Goal: Information Seeking & Learning: Learn about a topic

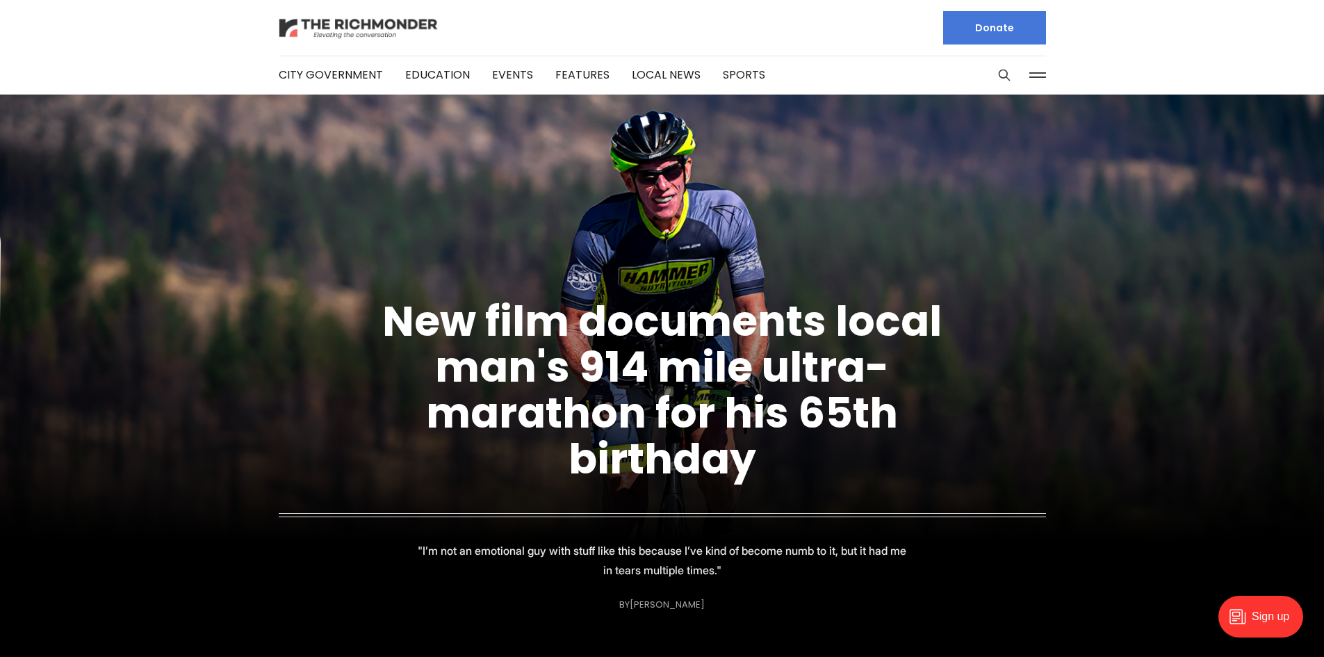
click at [318, 22] on img at bounding box center [359, 28] width 160 height 24
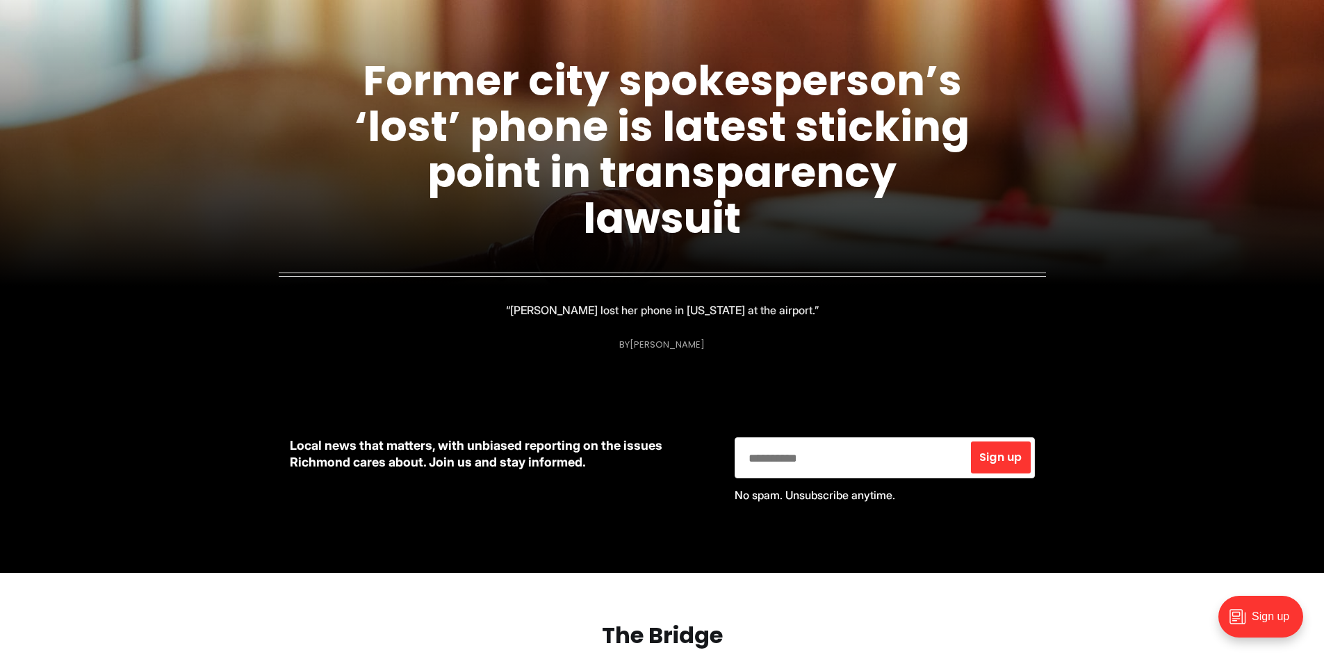
scroll to position [208, 0]
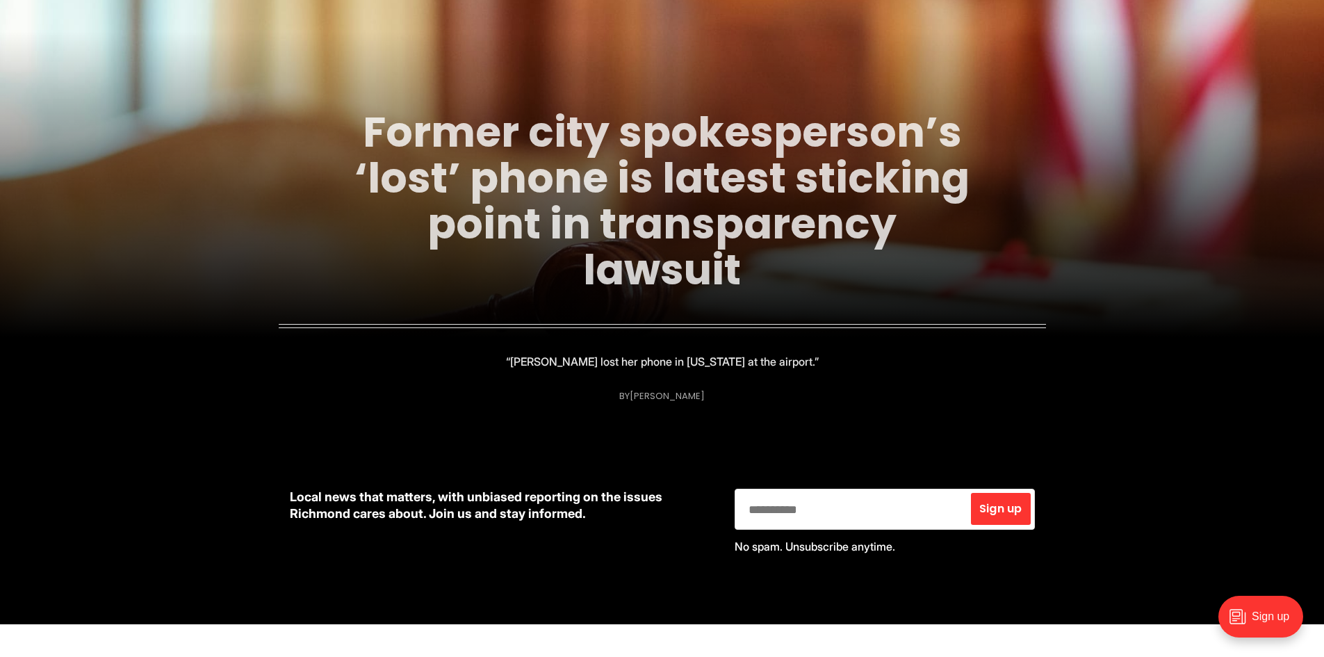
click at [720, 186] on link "Former city spokesperson’s ‘lost’ phone is latest sticking point in transparenc…" at bounding box center [661, 201] width 615 height 196
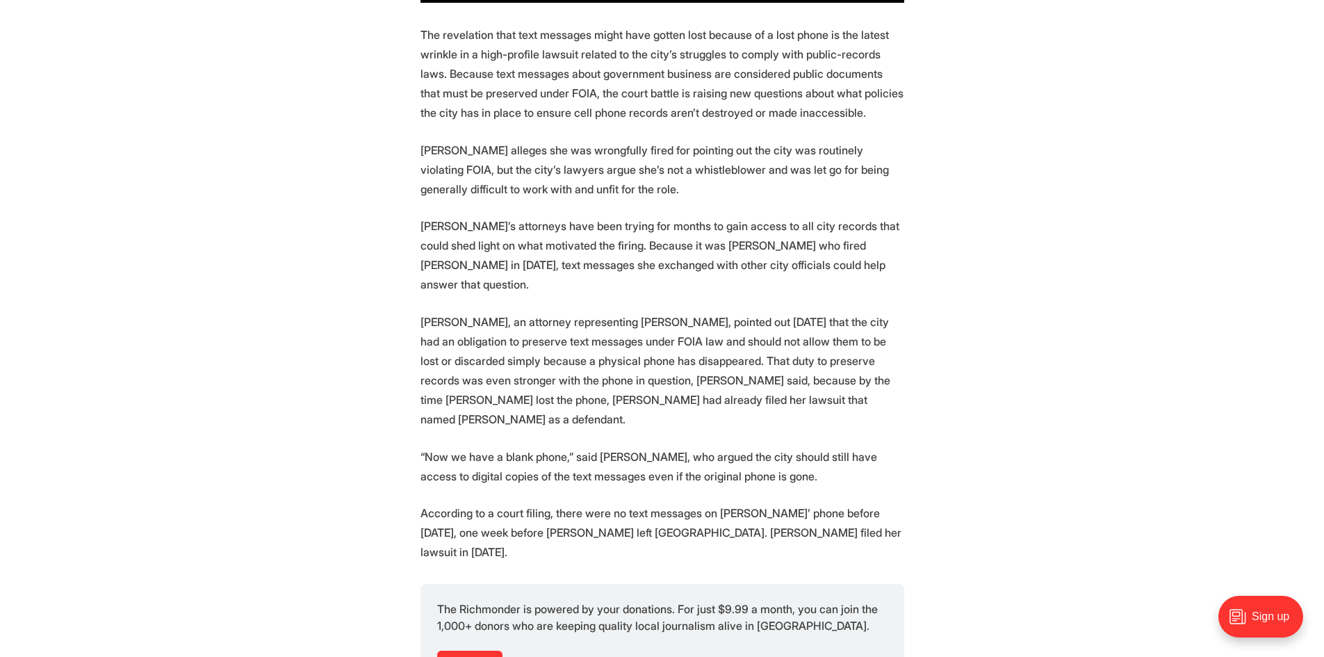
scroll to position [1390, 0]
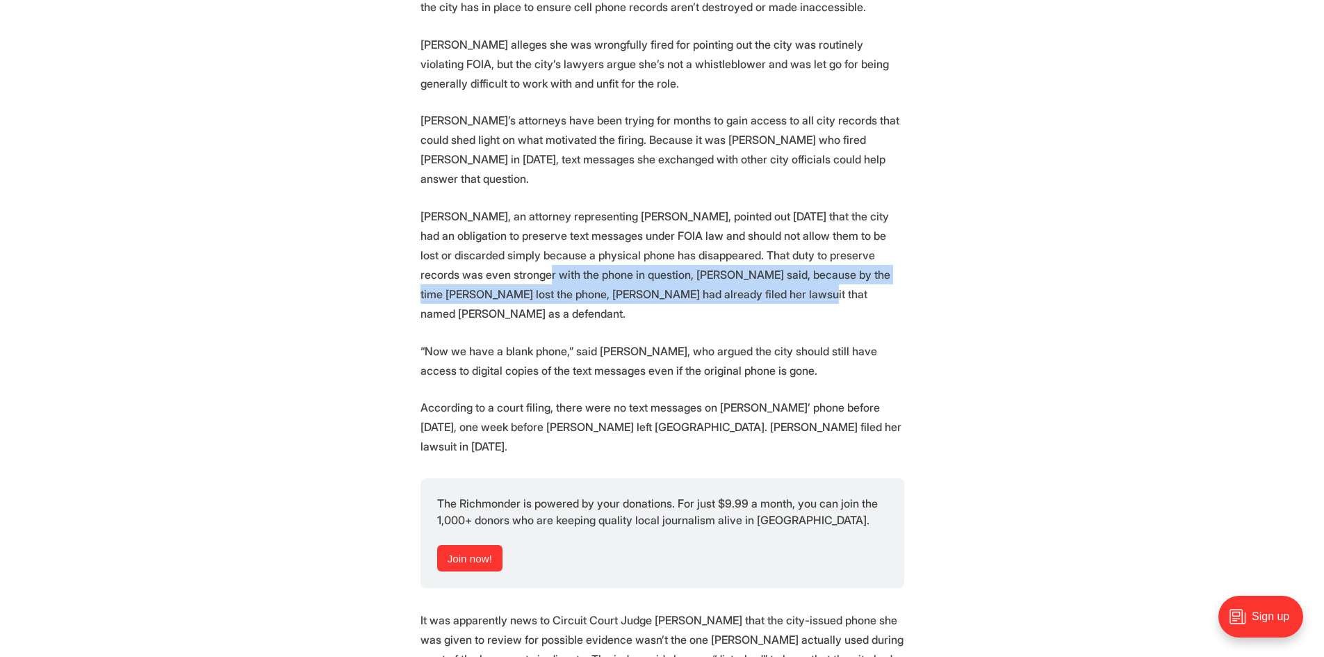
drag, startPoint x: 495, startPoint y: 246, endPoint x: 734, endPoint y: 256, distance: 239.3
click at [734, 256] on p "[PERSON_NAME], an attorney representing [PERSON_NAME], pointed out [DATE] that …" at bounding box center [662, 264] width 484 height 117
click at [734, 259] on p "[PERSON_NAME], an attorney representing [PERSON_NAME], pointed out [DATE] that …" at bounding box center [662, 264] width 484 height 117
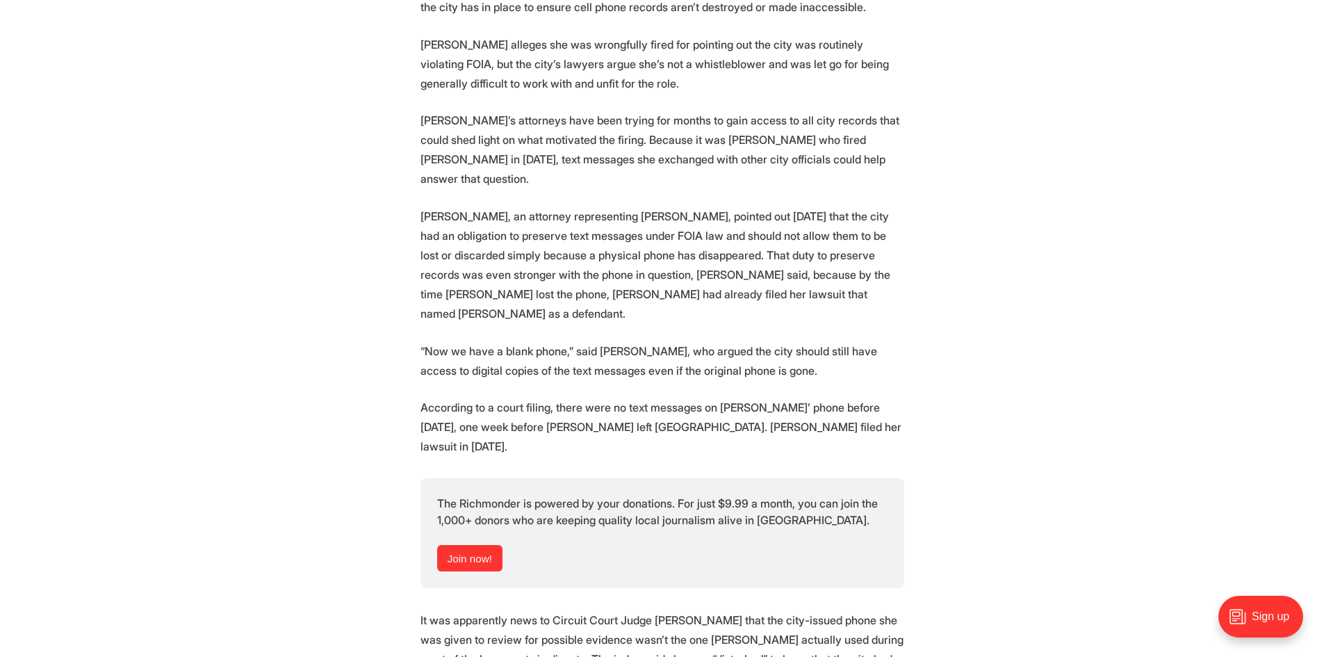
click at [739, 277] on section "To figure out whether the city of [GEOGRAPHIC_DATA] has or hasn’t turned over a…" at bounding box center [662, 527] width 1324 height 2725
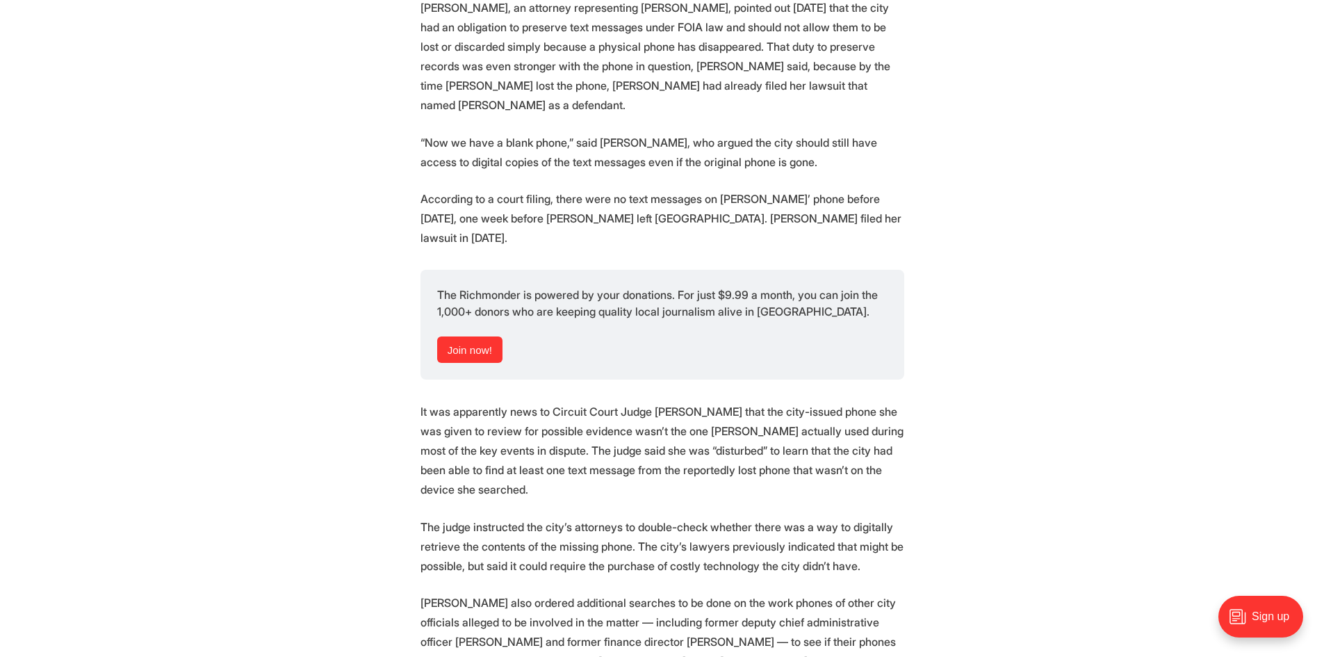
scroll to position [1668, 0]
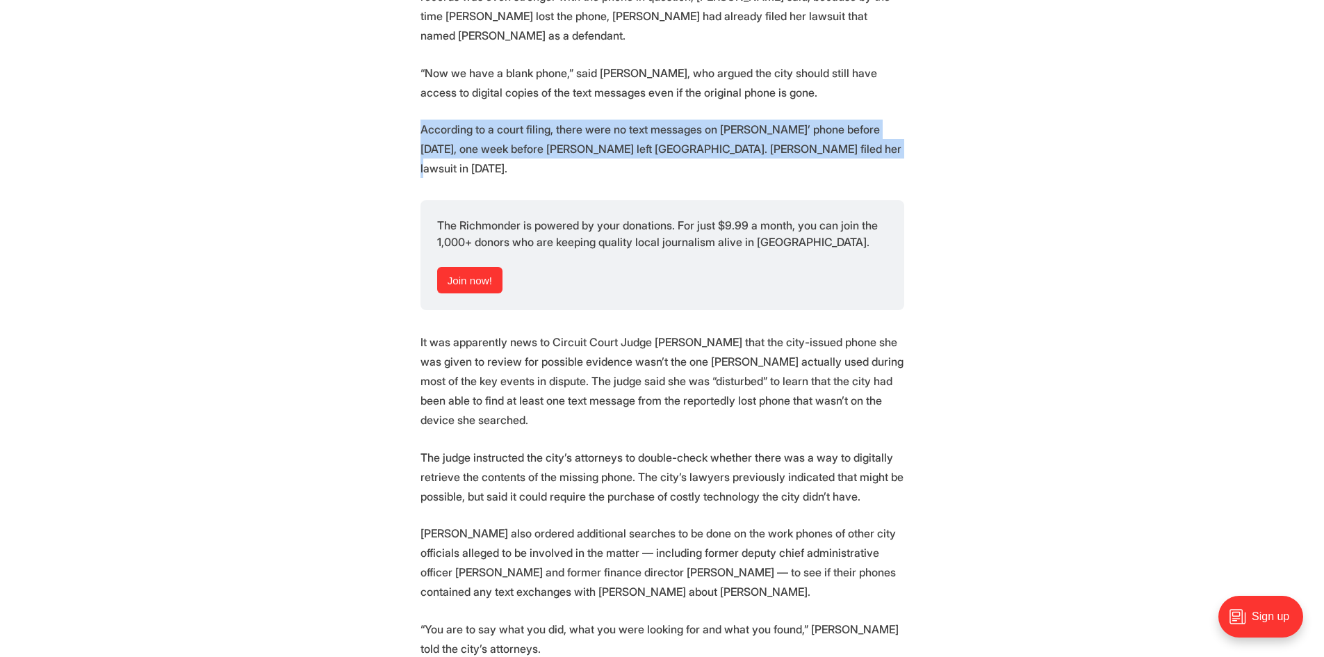
drag, startPoint x: 403, startPoint y: 76, endPoint x: 994, endPoint y: 107, distance: 591.4
click at [994, 107] on section "To figure out whether the city of [GEOGRAPHIC_DATA] has or hasn’t turned over a…" at bounding box center [662, 249] width 1324 height 2725
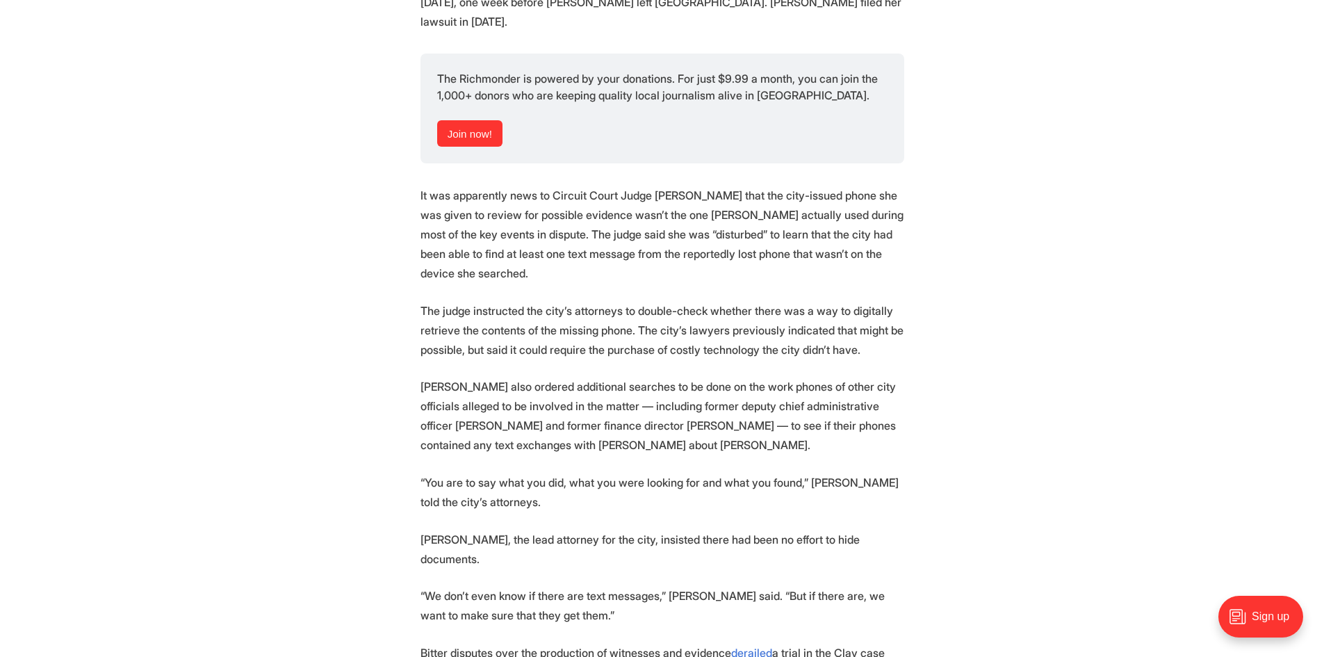
scroll to position [1876, 0]
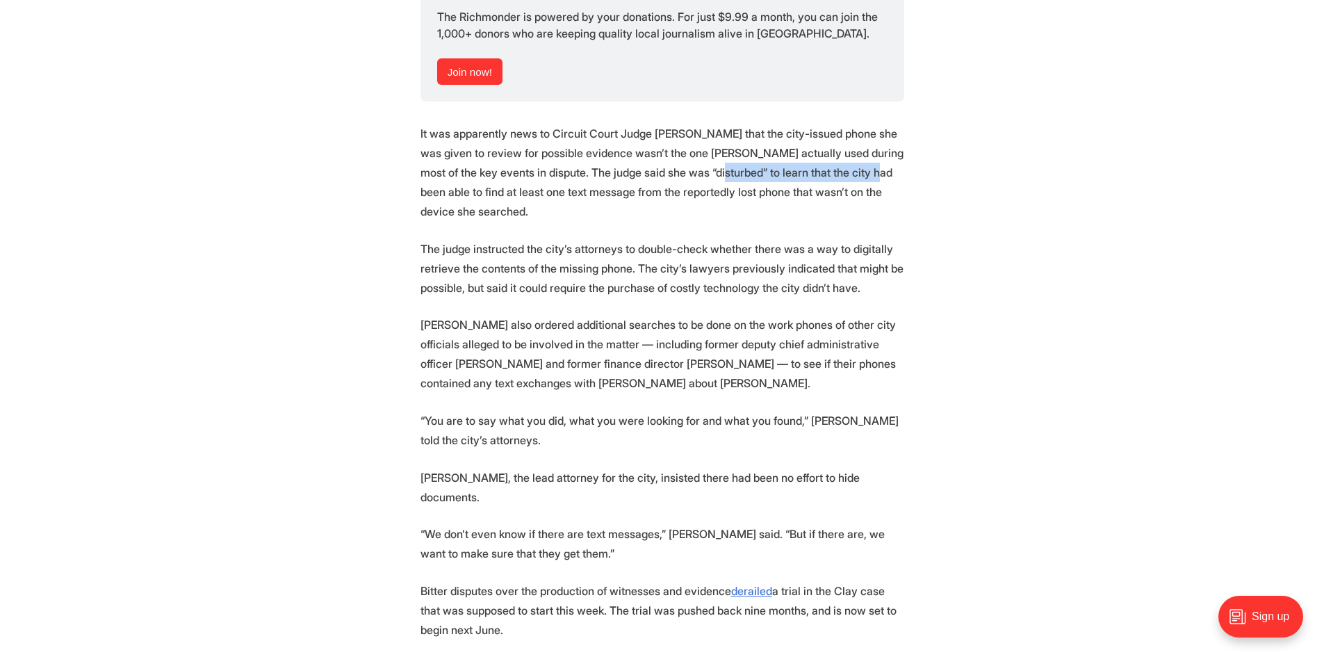
drag, startPoint x: 673, startPoint y: 93, endPoint x: 829, endPoint y: 92, distance: 156.3
click at [829, 124] on p "It was apparently news to Circuit Court Judge [PERSON_NAME] that the city-issue…" at bounding box center [662, 172] width 484 height 97
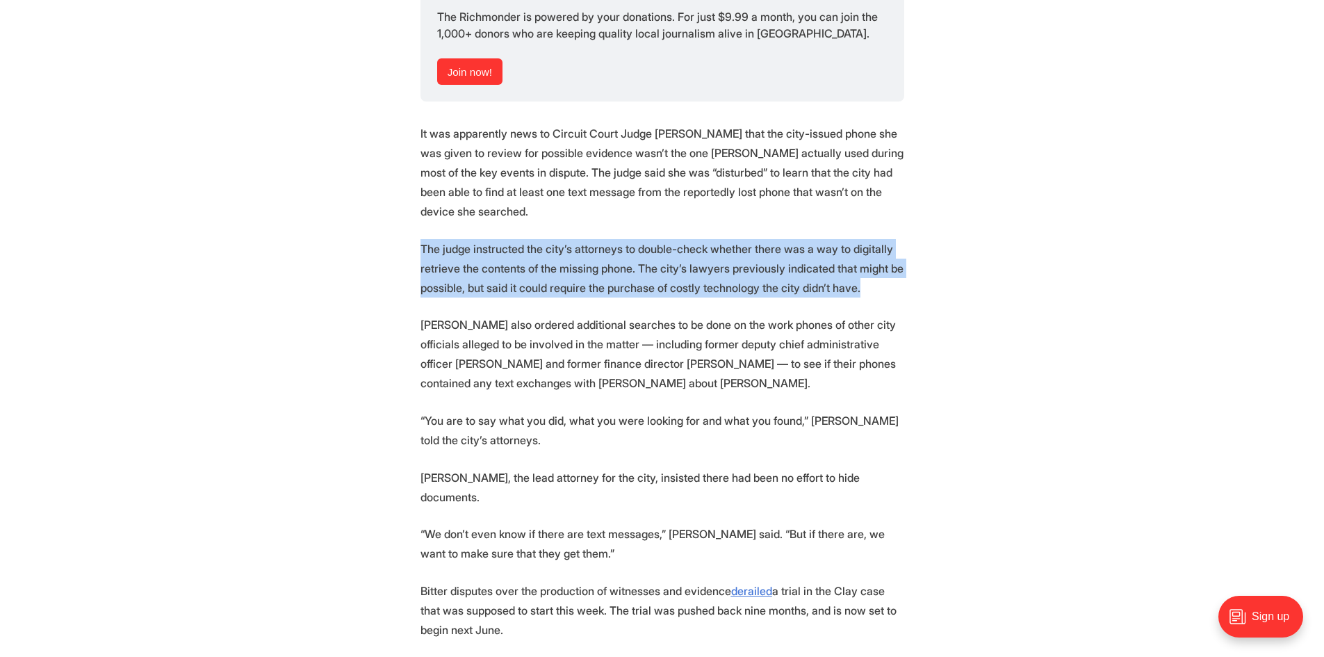
drag, startPoint x: 414, startPoint y: 142, endPoint x: 952, endPoint y: 188, distance: 539.7
click at [952, 188] on section "To figure out whether the city of [GEOGRAPHIC_DATA] has or hasn’t turned over a…" at bounding box center [662, 40] width 1324 height 2725
click at [948, 188] on section "To figure out whether the city of [GEOGRAPHIC_DATA] has or hasn’t turned over a…" at bounding box center [662, 40] width 1324 height 2725
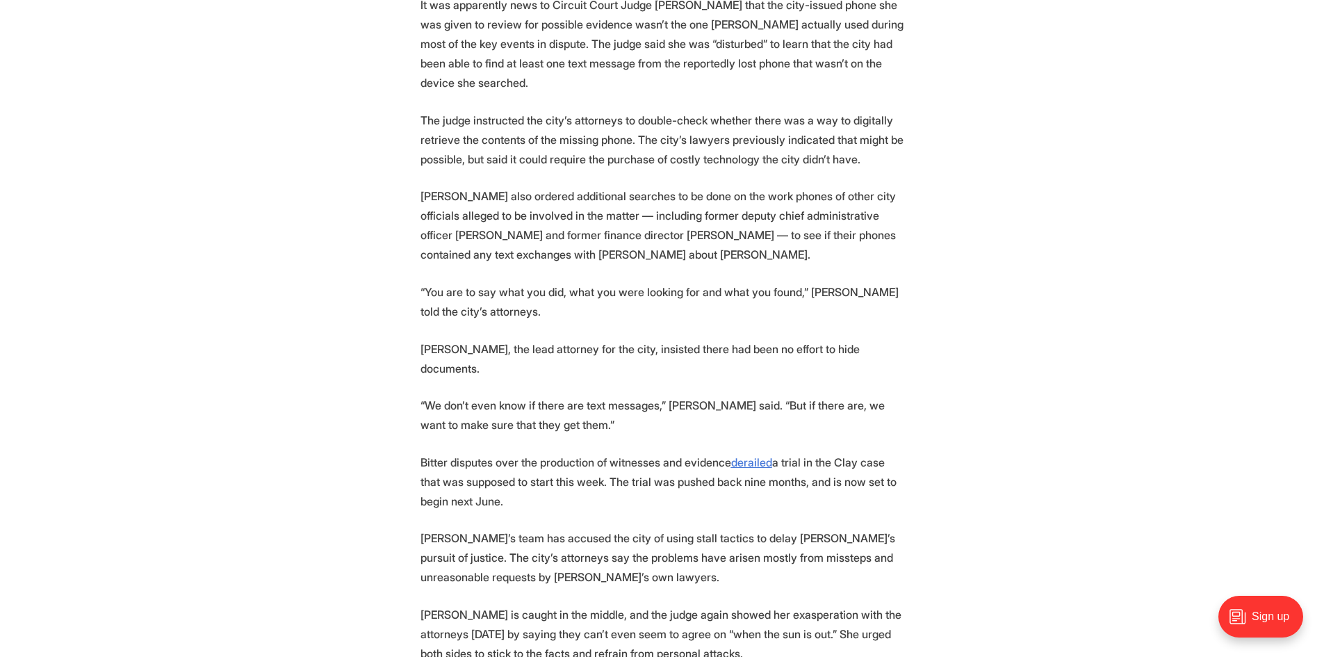
scroll to position [2015, 0]
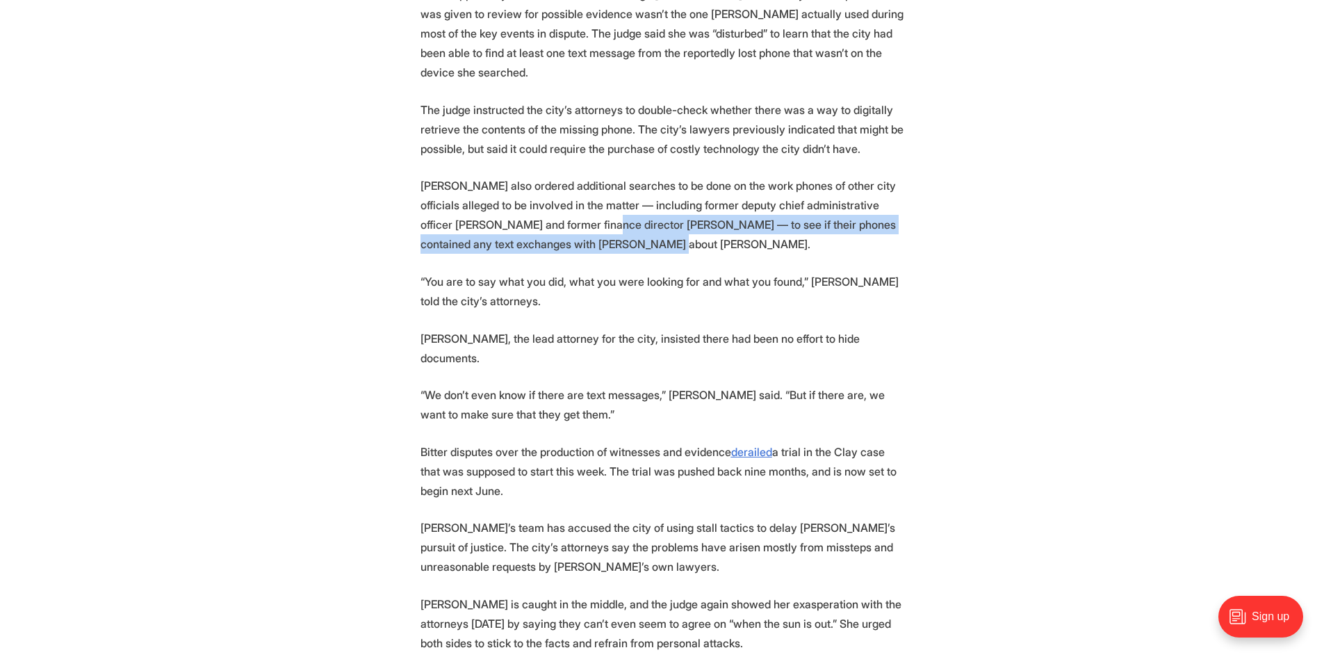
drag, startPoint x: 559, startPoint y: 127, endPoint x: 646, endPoint y: 152, distance: 89.7
click at [646, 176] on p "[PERSON_NAME] also ordered additional searches to be done on the work phones of…" at bounding box center [662, 215] width 484 height 78
click at [644, 176] on p "[PERSON_NAME] also ordered additional searches to be done on the work phones of…" at bounding box center [662, 215] width 484 height 78
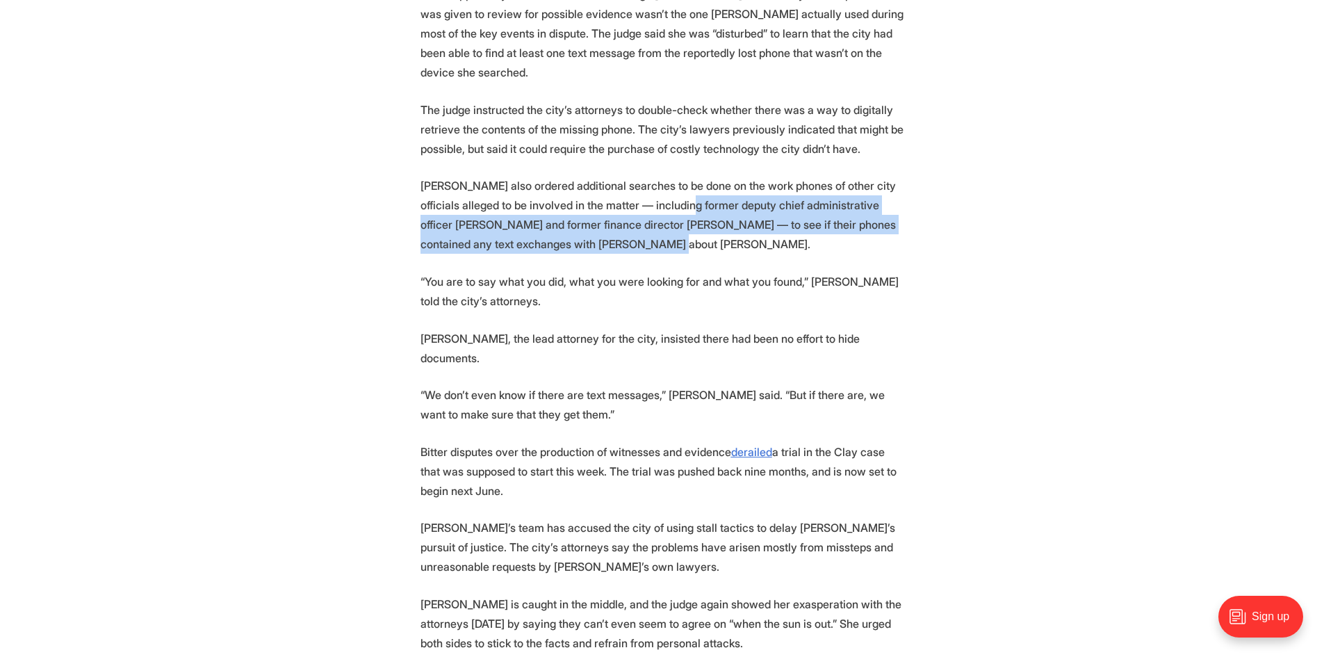
drag, startPoint x: 671, startPoint y: 113, endPoint x: 657, endPoint y: 144, distance: 34.2
click at [657, 176] on p "[PERSON_NAME] also ordered additional searches to be done on the work phones of…" at bounding box center [662, 215] width 484 height 78
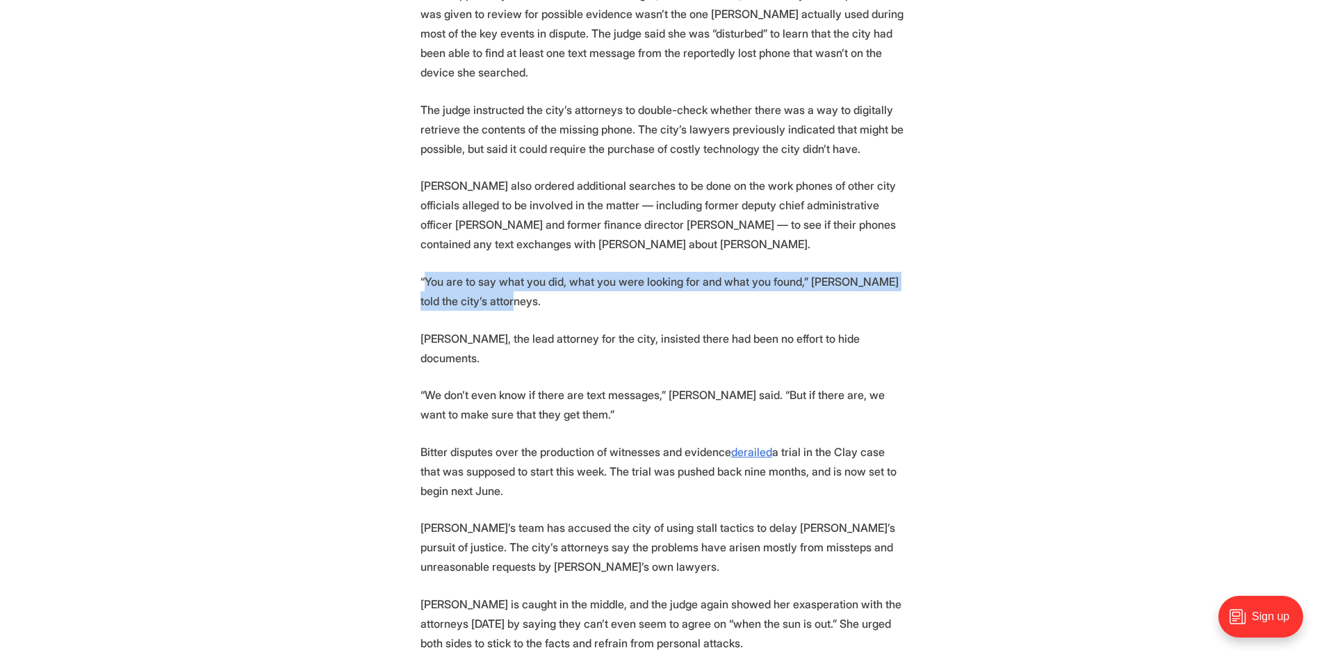
drag, startPoint x: 427, startPoint y: 188, endPoint x: 710, endPoint y: 202, distance: 283.8
click at [710, 272] on p "“You are to say what you did, what you were looking for and what you found,” [P…" at bounding box center [662, 291] width 484 height 39
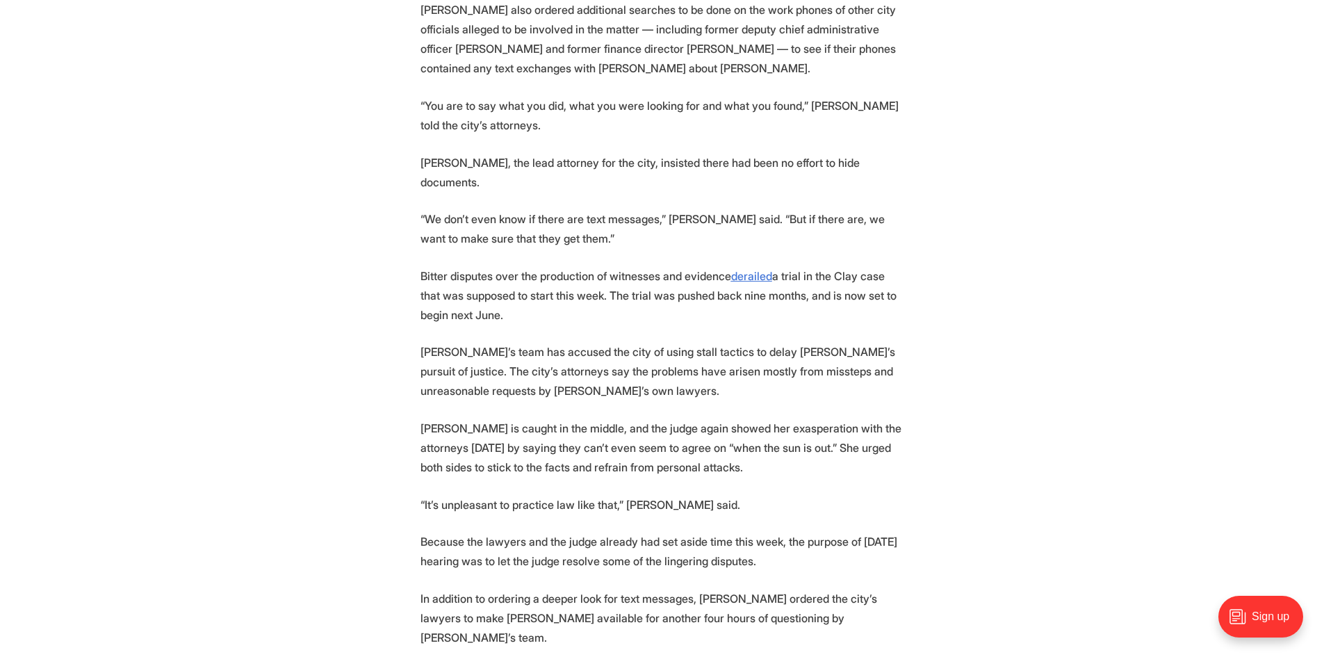
scroll to position [2224, 0]
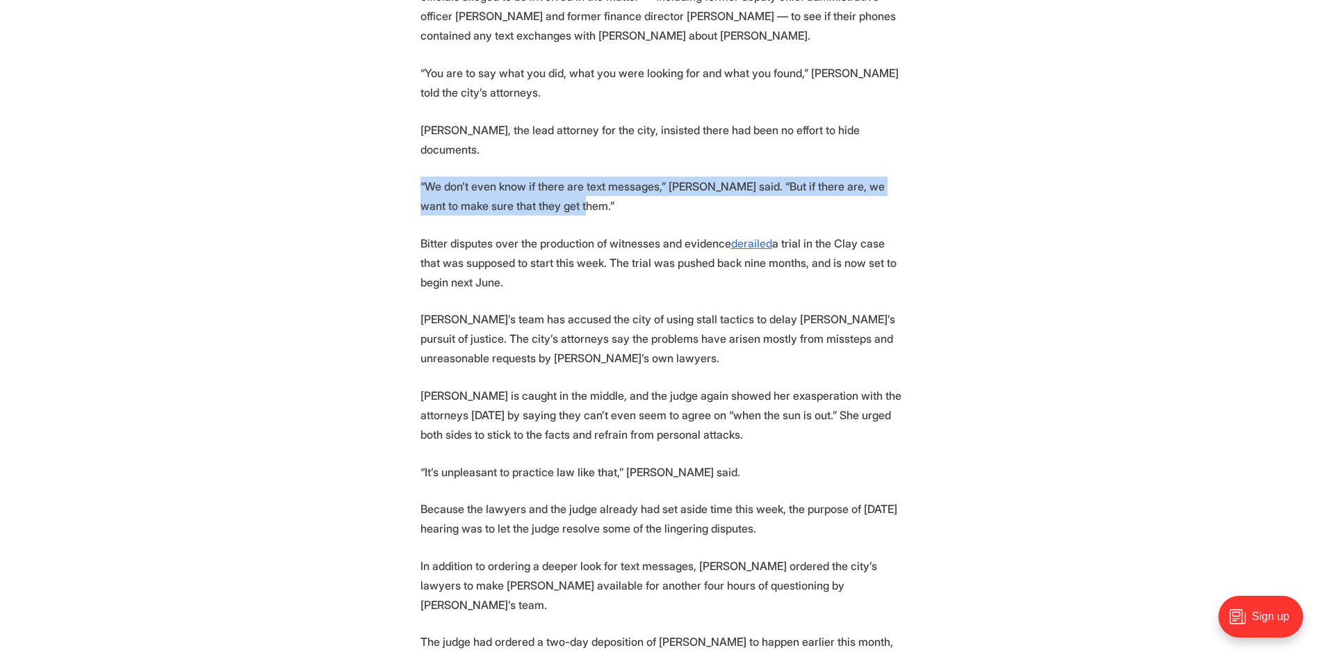
drag, startPoint x: 612, startPoint y: 96, endPoint x: 393, endPoint y: 65, distance: 221.8
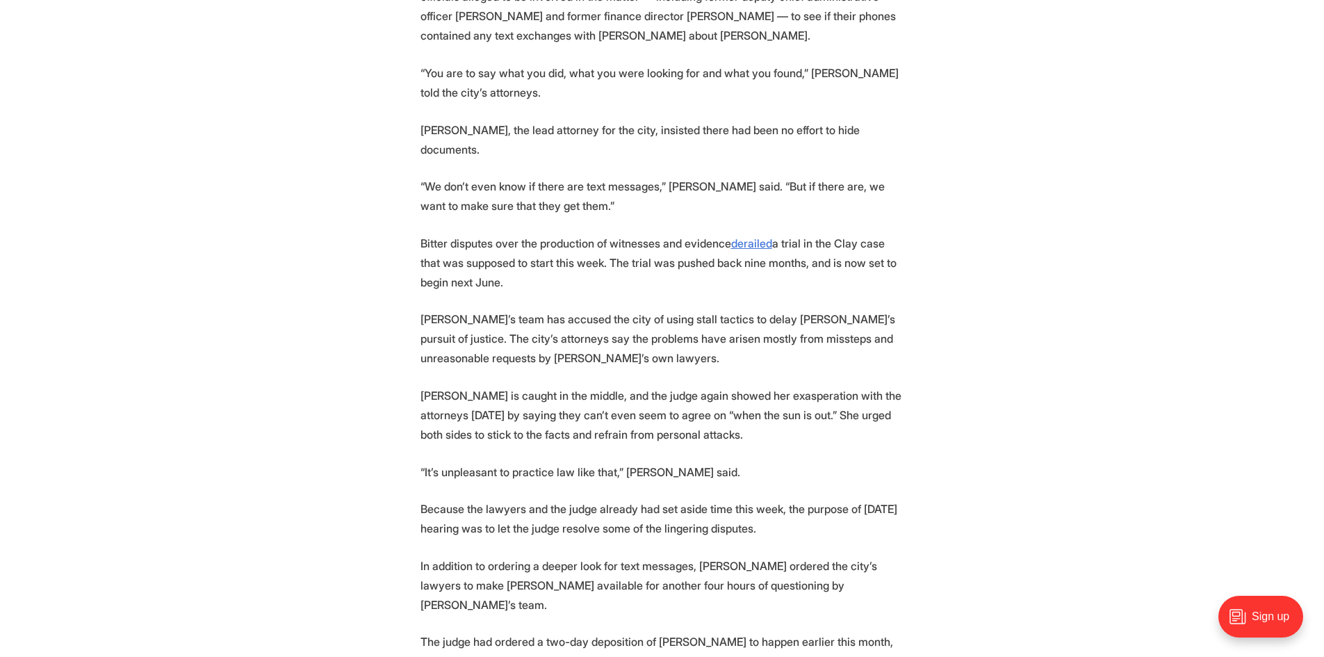
drag, startPoint x: 392, startPoint y: 134, endPoint x: 566, endPoint y: 161, distance: 176.5
click at [714, 233] on p "Bitter disputes over the production of witnesses and evidence derailed a trial …" at bounding box center [662, 262] width 484 height 58
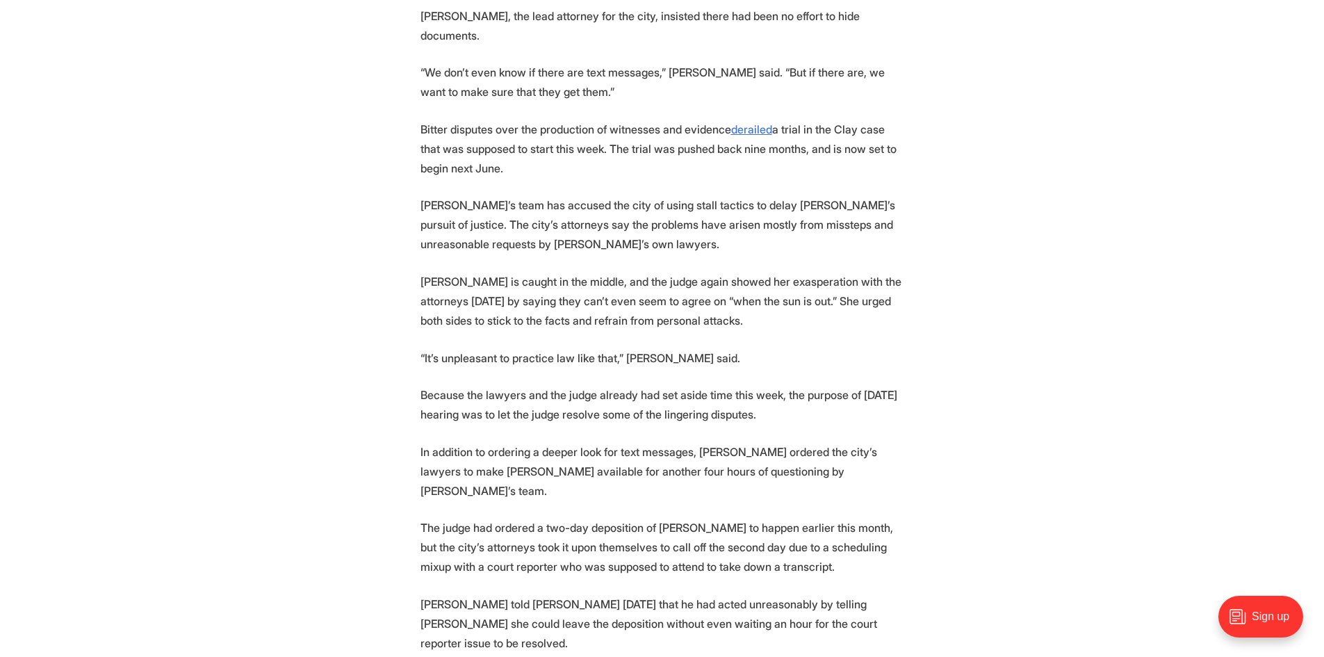
scroll to position [2362, 0]
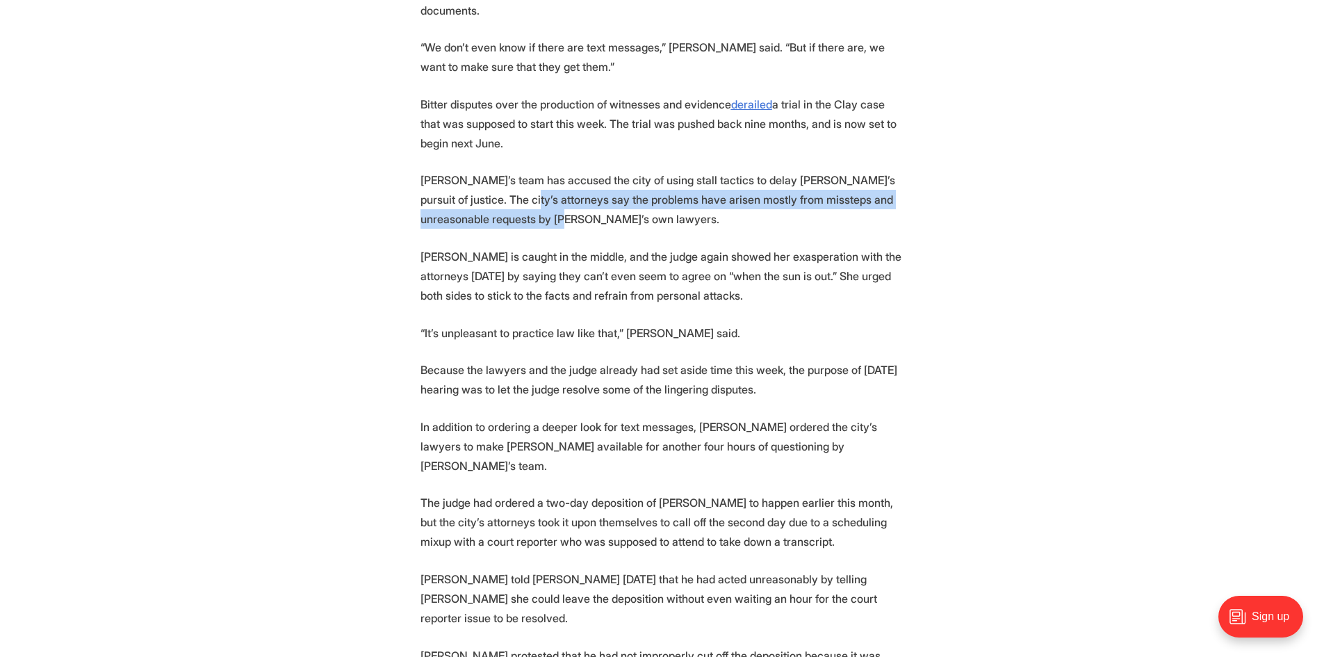
drag, startPoint x: 484, startPoint y: 92, endPoint x: 543, endPoint y: 113, distance: 63.1
click at [543, 170] on p "[PERSON_NAME]’s team has accused the city of using stall tactics to delay [PERS…" at bounding box center [662, 199] width 484 height 58
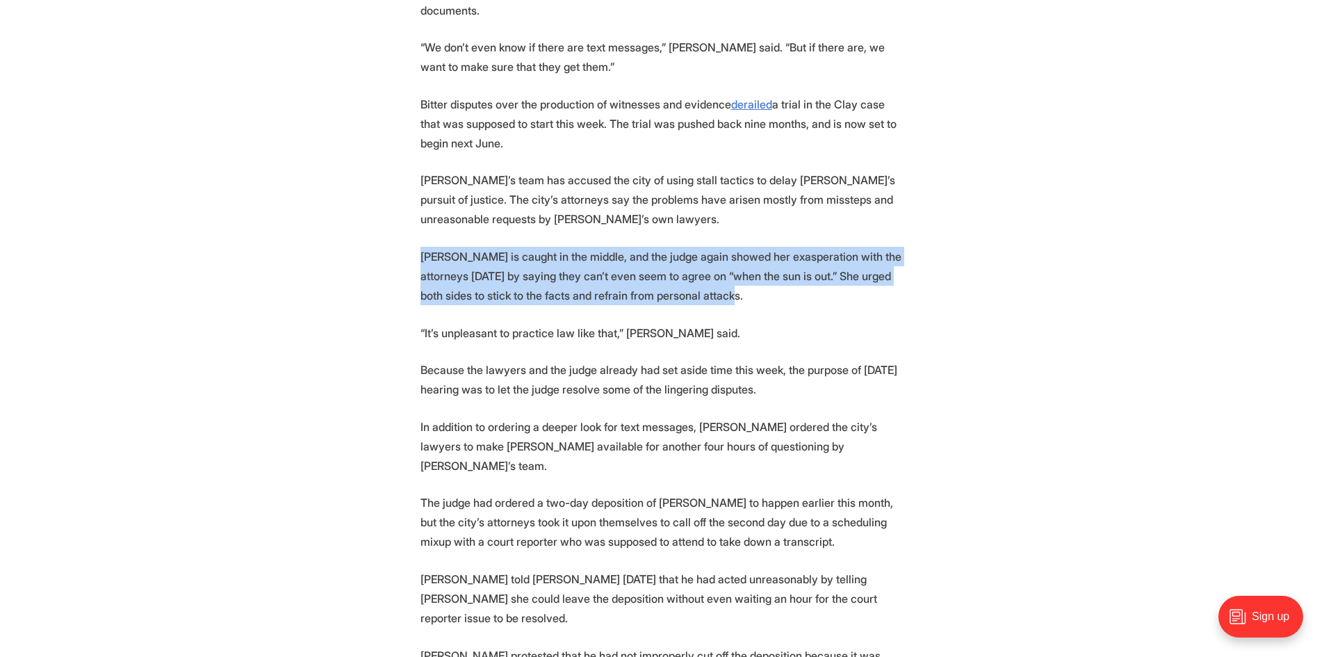
drag, startPoint x: 414, startPoint y: 143, endPoint x: 835, endPoint y: 195, distance: 424.3
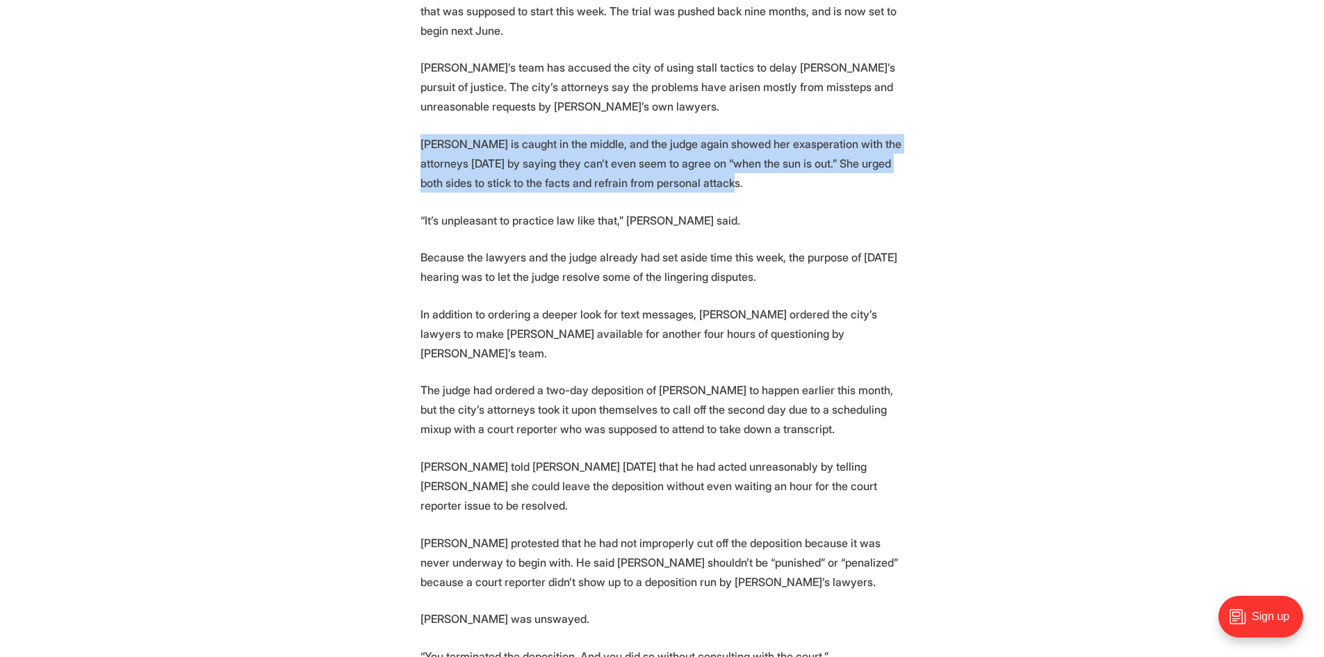
scroll to position [2501, 0]
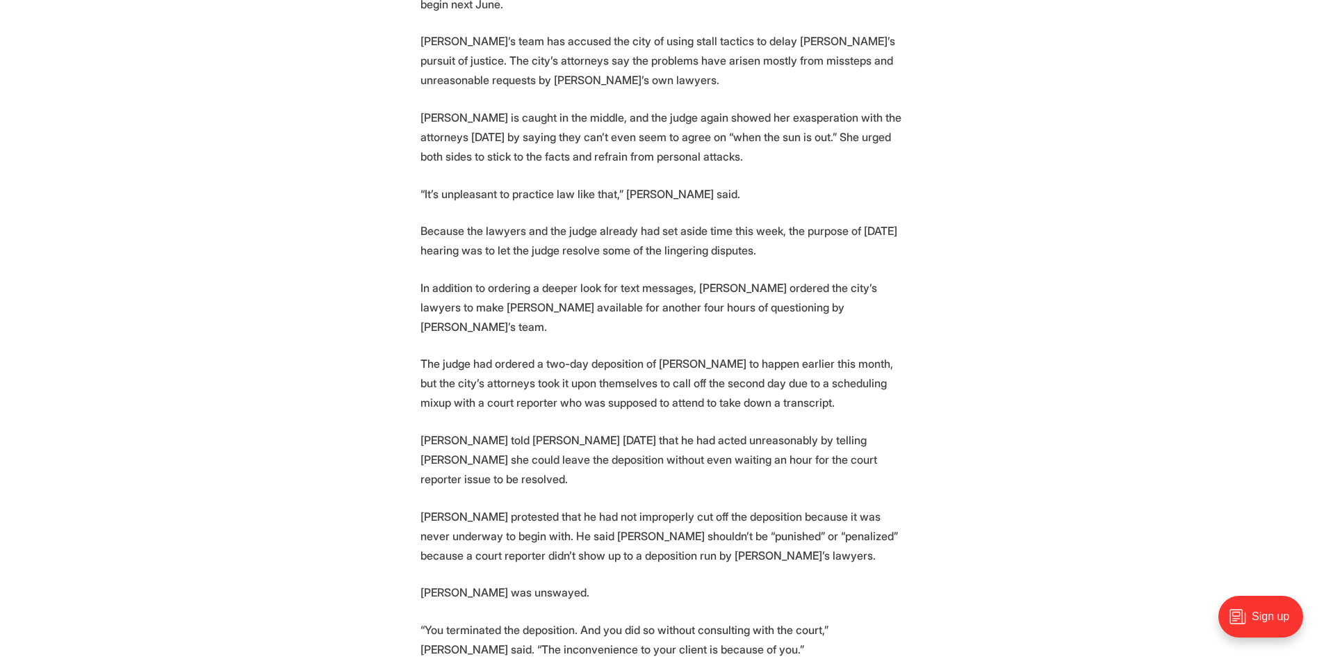
drag, startPoint x: 418, startPoint y: 113, endPoint x: 848, endPoint y: 145, distance: 431.9
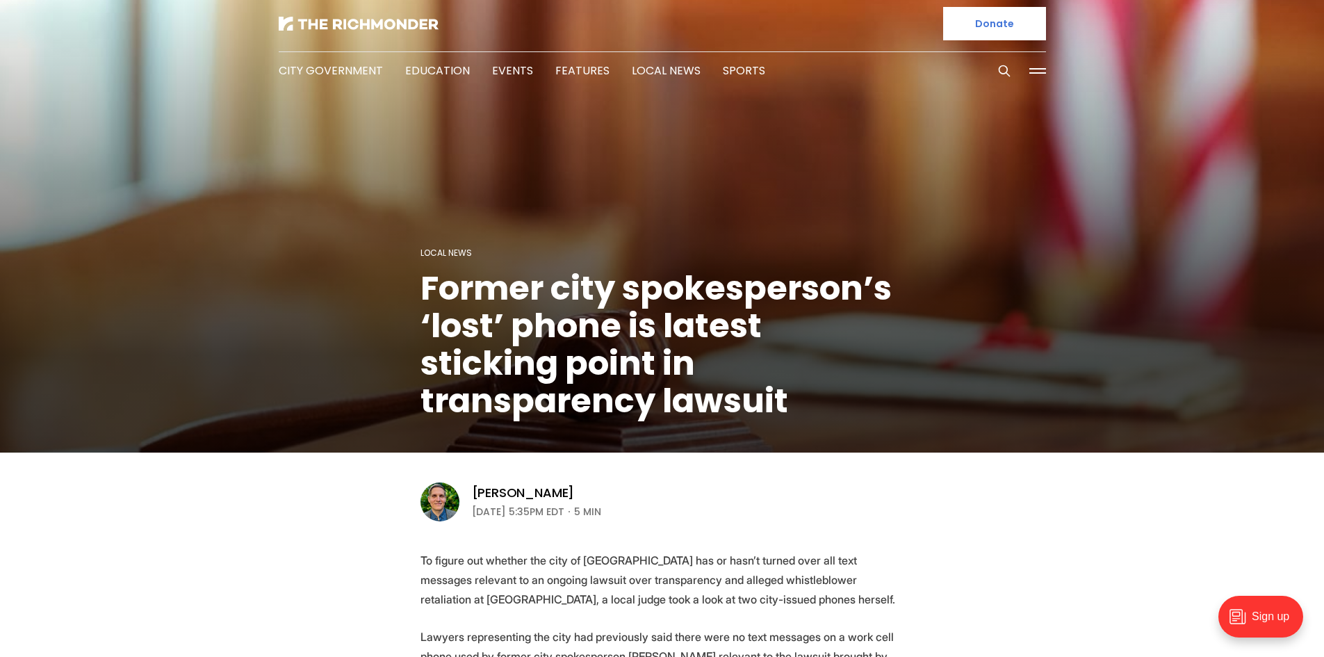
scroll to position [0, 0]
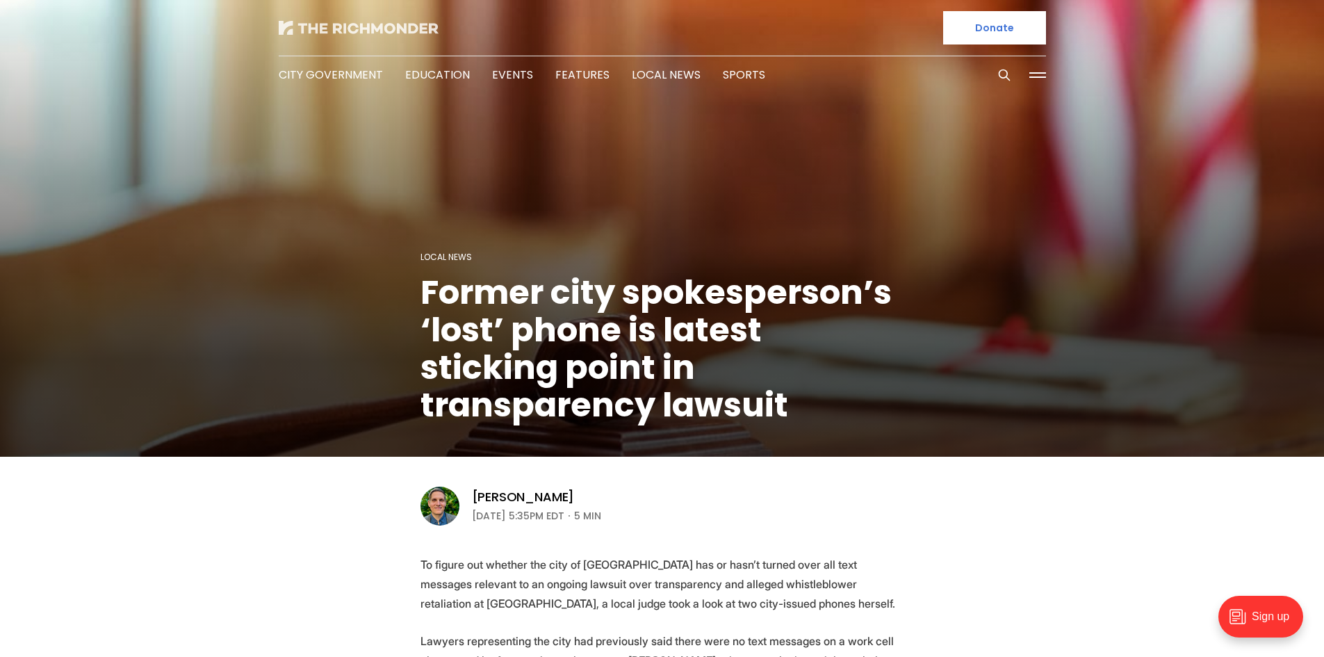
click at [369, 25] on img at bounding box center [359, 28] width 160 height 14
